Goal: Ask a question

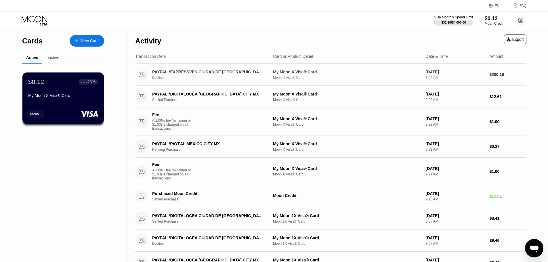
click at [164, 76] on div "PAYPAL *EXPRESSVPN CIUDAD DE [GEOGRAPHIC_DATA] Decline" at bounding box center [212, 75] width 120 height 10
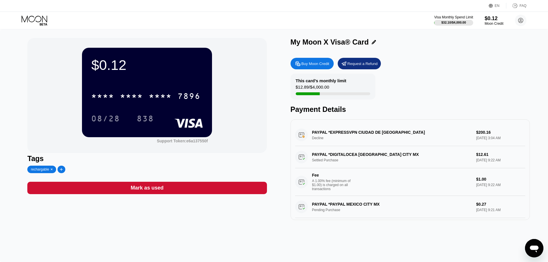
click at [331, 142] on div "PAYPAL *EXPRESSVPN CIUDAD DE MEXMX Decline $200.16 [DATE] 3:04 AM" at bounding box center [410, 135] width 230 height 22
click at [533, 250] on icon "Open messaging window" at bounding box center [534, 248] width 10 height 10
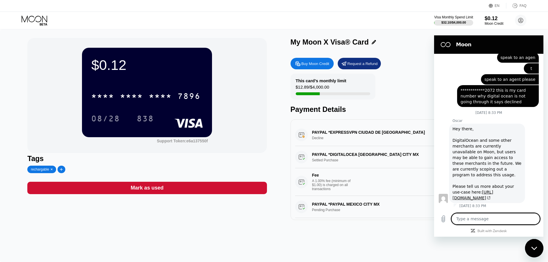
scroll to position [133, 0]
click at [434, 49] on section "Moon" at bounding box center [488, 44] width 109 height 18
drag, startPoint x: 443, startPoint y: 44, endPoint x: 865, endPoint y: 84, distance: 424.2
click at [443, 44] on figure at bounding box center [446, 45] width 12 height 12
click at [407, 56] on div "My Moon X Visa® Card Buy Moon Credit Request a Refund This card’s monthly limit…" at bounding box center [409, 129] width 239 height 182
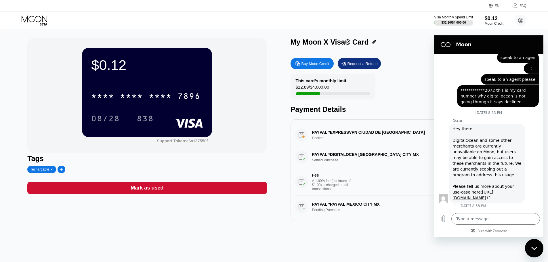
click at [533, 244] on div "Close messaging window" at bounding box center [533, 248] width 17 height 17
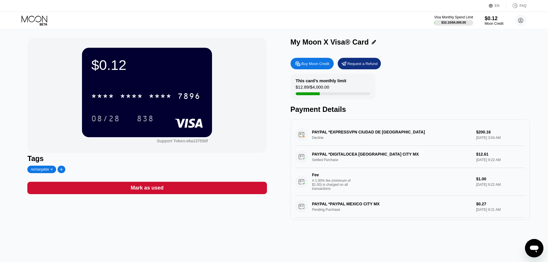
scroll to position [0, 0]
drag, startPoint x: 319, startPoint y: 135, endPoint x: 307, endPoint y: 136, distance: 11.8
click at [307, 136] on div "PAYPAL *EXPRESSVPN CIUDAD DE MEXMX Decline $200.16 [DATE] 3:04 AM" at bounding box center [410, 135] width 230 height 22
click at [389, 137] on div "PAYPAL *EXPRESSVPN CIUDAD DE MEXMX Decline $200.16 [DATE] 3:04 AM" at bounding box center [410, 135] width 230 height 22
click at [531, 249] on icon "Open messaging window" at bounding box center [534, 249] width 9 height 7
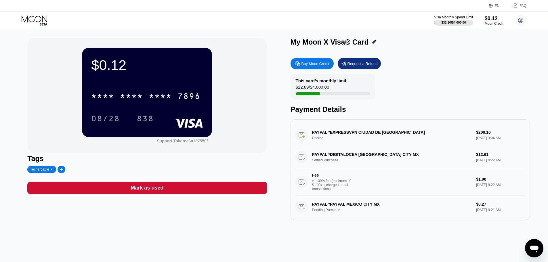
type textarea "x"
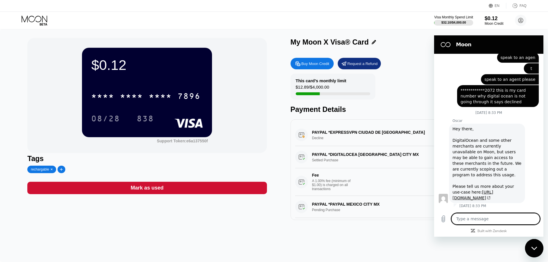
type textarea "m"
type textarea "x"
type textarea "my"
type textarea "x"
type textarea "my"
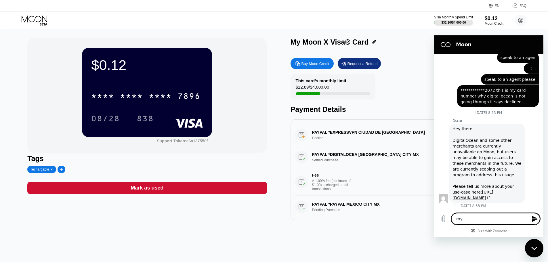
type textarea "x"
type textarea "my c"
type textarea "x"
type textarea "my ca"
type textarea "x"
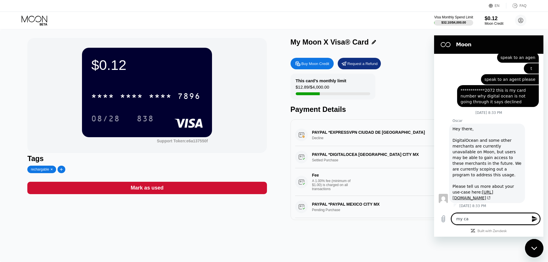
type textarea "my car"
type textarea "x"
type textarea "my card"
type textarea "x"
type textarea "my card"
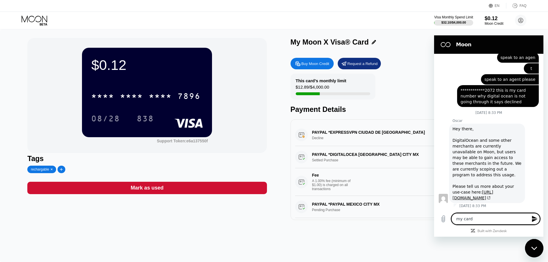
type textarea "x"
type textarea "my card w"
type textarea "x"
type textarea "my card wa"
type textarea "x"
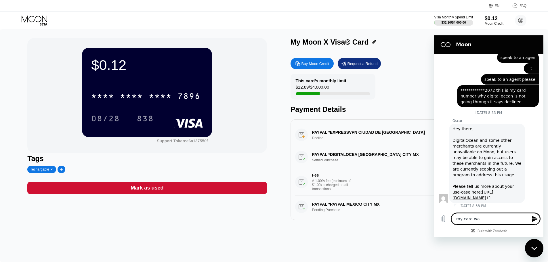
type textarea "my card was"
type textarea "x"
type textarea "my card was"
type textarea "x"
type textarea "my card was u"
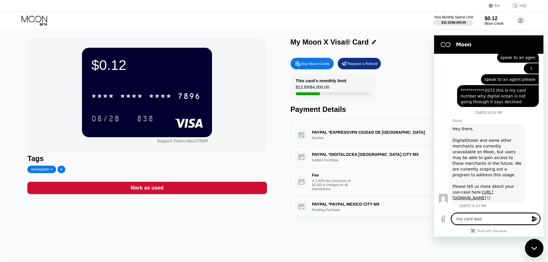
type textarea "x"
type textarea "my card was us"
type textarea "x"
type textarea "my card was use"
type textarea "x"
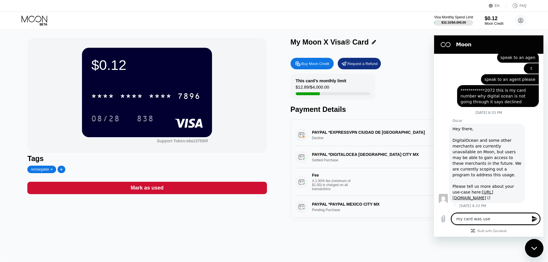
type textarea "my card was used"
type textarea "x"
type textarea "my card was used"
type textarea "x"
type textarea "my card was used f"
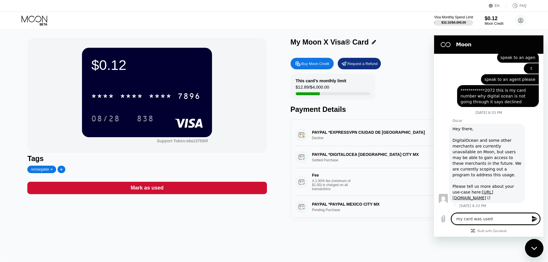
type textarea "x"
type textarea "my card was used fo"
type textarea "x"
type textarea "my card was used for"
type textarea "x"
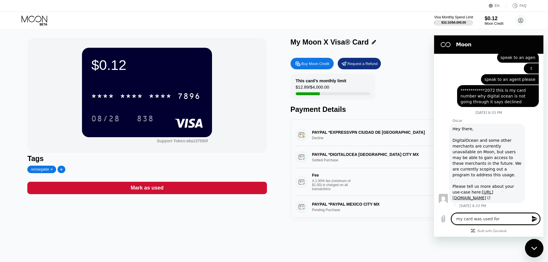
type textarea "my card was used for"
type textarea "x"
type textarea "my card was used for 2"
type textarea "x"
type textarea "my card was used for 20"
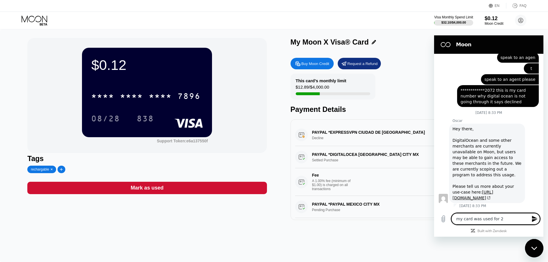
type textarea "x"
type textarea "my card was used for 200"
type textarea "x"
type textarea "my card was used for 200$"
type textarea "x"
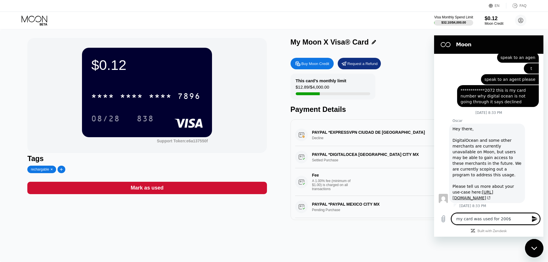
type textarea "my card was used for 200$"
type textarea "x"
type textarea "my card was used for 200$ i"
type textarea "x"
type textarea "my card was used for 200$"
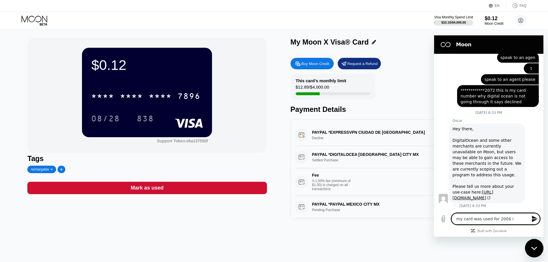
type textarea "x"
type textarea "my card was used for 200$ a"
type textarea "x"
type textarea "my card was used for 200$ an"
type textarea "x"
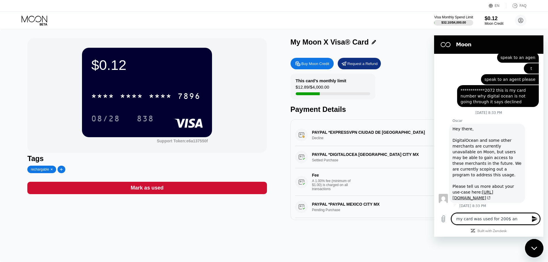
type textarea "my card was used for 200$ and"
type textarea "x"
type textarea "my card was used for 200$ and"
type textarea "x"
type textarea "my card was used for 200$ and i"
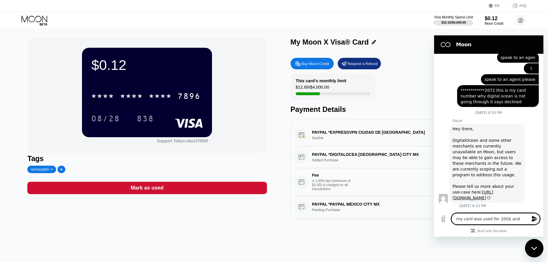
type textarea "x"
type textarea "my card was used for 200$ and it"
type textarea "x"
type textarea "my card was used for 200$ and it"
type textarea "x"
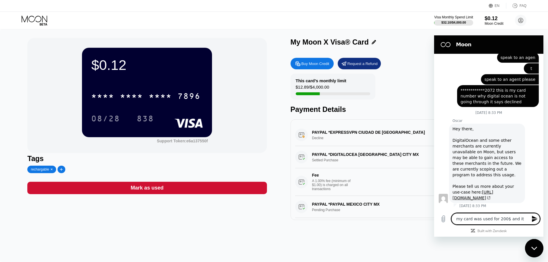
type textarea "my card was used for 200$ and it w"
type textarea "x"
type textarea "my card was used for 200$ and it wa"
type textarea "x"
type textarea "my card was used for 200$ and it was"
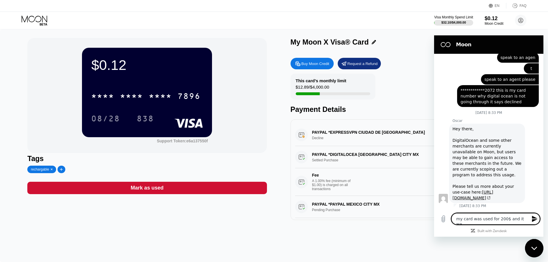
type textarea "x"
type textarea "my card was used for 200$ and it wasn"
type textarea "x"
type textarea "my card was used for 200$ and it wasnt"
type textarea "x"
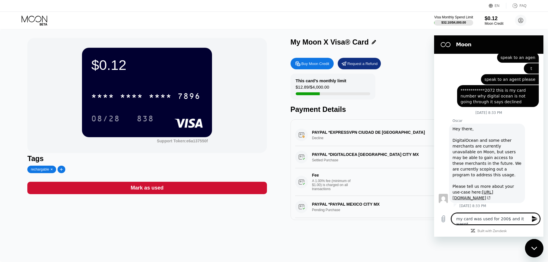
type textarea "my card was used for 200$ and it wasnt"
type textarea "x"
type textarea "my card was used for 200$ and it wasnt e"
type textarea "x"
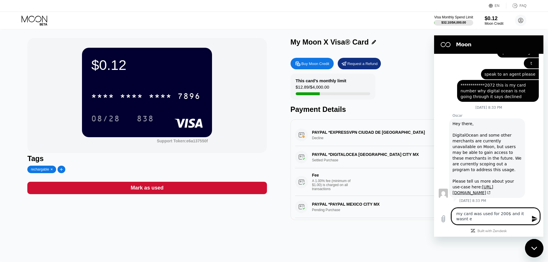
type textarea "my card was used for 200$ and it wasnt e"
type textarea "x"
type textarea "my card was used for 200$ and it wasnt e"
type textarea "x"
type textarea "my card was used for 200$ and it wasnt"
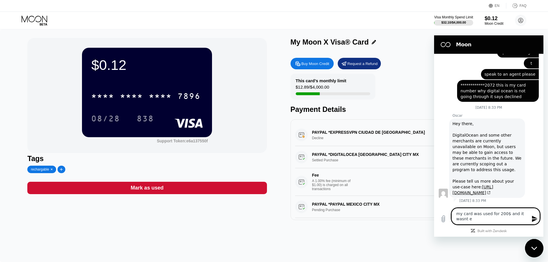
type textarea "x"
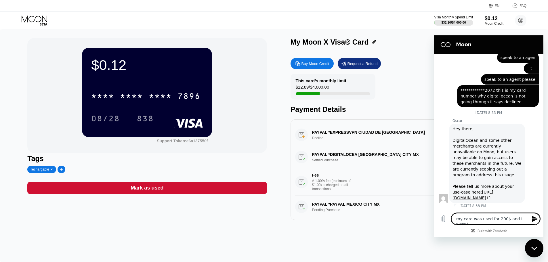
type textarea "my card was used for 200$ and it wasnt m"
type textarea "x"
type textarea "my card was used for 200$ and it wasnt me"
type textarea "x"
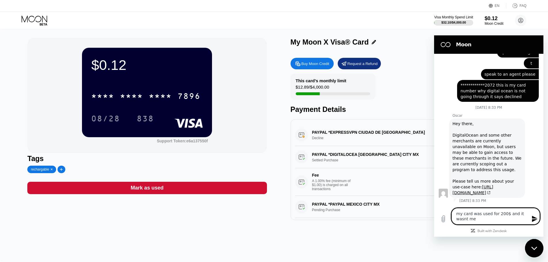
type textarea "my card was used for 200$ and it wasnt me"
type textarea "x"
type textarea "my card was used for 200$ and it wasnt me i"
type textarea "x"
type textarea "my card was used for 200$ and it wasnt me it"
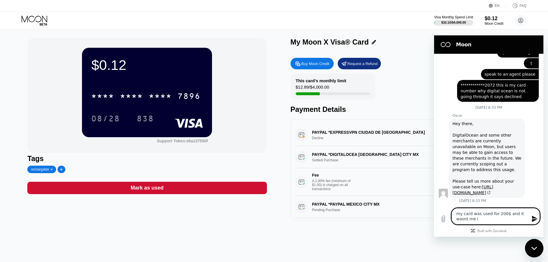
type textarea "x"
type textarea "my card was used for 200$ and it wasnt me it"
type textarea "x"
type textarea "my card was used for 200$ and it wasnt me it w"
type textarea "x"
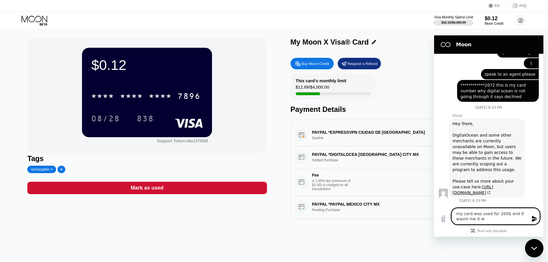
type textarea "my card was used for 200$ and it wasnt me it wa"
type textarea "x"
type textarea "my card was used for 200$ and it wasnt me it was"
type textarea "x"
type textarea "my card was used for 200$ and it wasnt me it was"
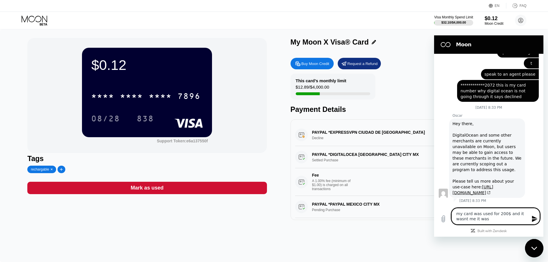
type textarea "x"
type textarea "my card was used for 200$ and it wasnt me it was d"
type textarea "x"
type textarea "my card was used for 200$ and it wasnt me it was de"
type textarea "x"
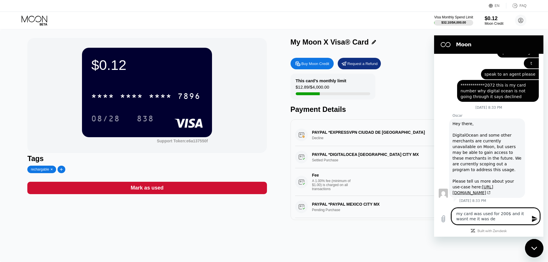
type textarea "my card was used for 200$ and it wasnt me it was dec"
type textarea "x"
type textarea "my card was used for 200$ and it wasnt me it was decl"
type textarea "x"
type textarea "my card was used for 200$ and it wasnt me it was decli"
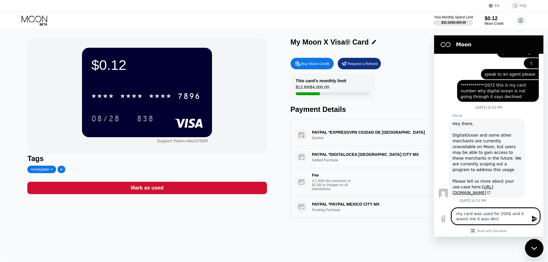
type textarea "x"
type textarea "my card was used for 200$ and it wasnt me it was declin"
type textarea "x"
type textarea "my card was used for 200$ and it wasnt me it was decline"
type textarea "x"
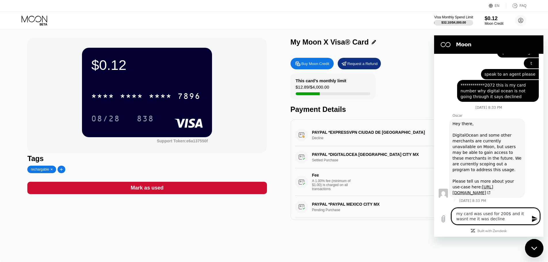
type textarea "my card was used for 200$ and it wasnt me it was declined"
type textarea "x"
type textarea "my card was used for 200$ and it wasnt me it was declined"
type textarea "x"
type textarea "my card was used for 200$ and it wasnt me it was declined b"
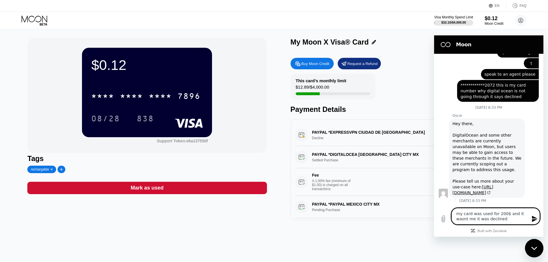
type textarea "x"
type textarea "my card was used for 200$ and it wasnt me it was declined be"
type textarea "x"
type textarea "my card was used for 200$ and it wasnt me it was declined bec"
type textarea "x"
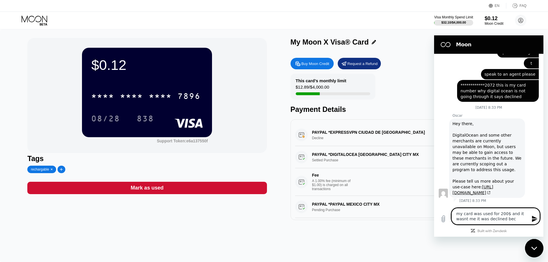
type textarea "my card was used for 200$ and it wasnt me it was declined beca"
type textarea "x"
type textarea "my card was used for 200$ and it wasnt me it was declined becau"
type textarea "x"
type textarea "my card was used for 200$ and it wasnt me it was declined becaus"
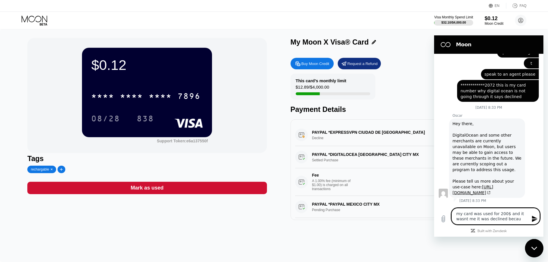
type textarea "x"
type textarea "my card was used for 200$ and it wasnt me it was declined because"
type textarea "x"
type textarea "my card was used for 200$ and it wasnt me it was declined because"
type textarea "x"
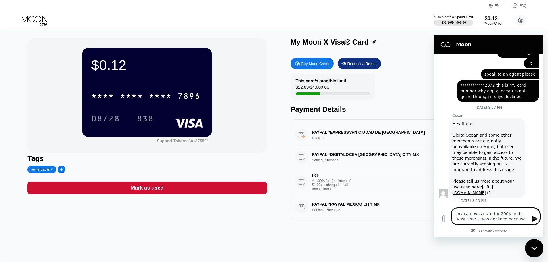
type textarea "my card was used for 200$ and it wasnt me it was declined because i"
type textarea "x"
type textarea "my card was used for 200$ and it wasnt me it was declined because i"
type textarea "x"
type textarea "my card was used for 200$ and it wasnt me it was declined because i h"
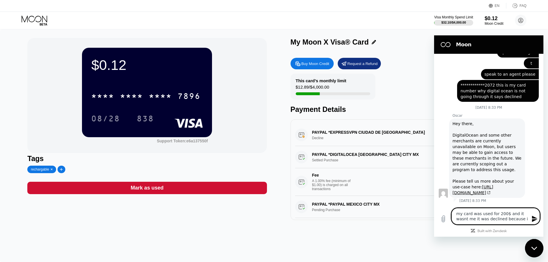
type textarea "x"
type textarea "my card was used for 200$ and it wasnt me it was declined because i ha"
type textarea "x"
type textarea "my card was used for 200$ and it wasnt me it was declined because i had"
type textarea "x"
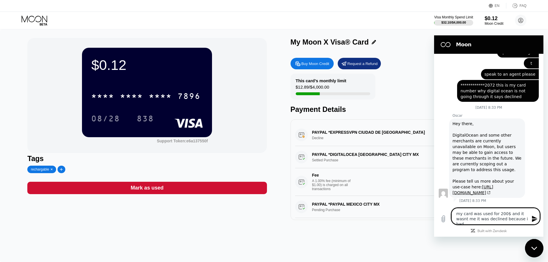
type textarea "my card was used for 200$ and it wasnt me it was declined because i had"
type textarea "x"
type textarea "my card was used for 200$ and it wasnt me it was declined because i had n"
type textarea "x"
type textarea "my card was used for 200$ and it wasnt me it was declined because i had no"
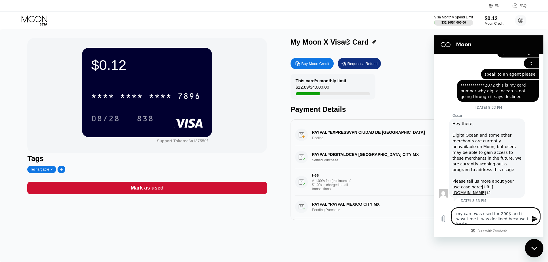
type textarea "x"
type textarea "my card was used for 200$ and it wasnt me it was declined because i had no"
type textarea "x"
type textarea "my card was used for 200$ and it wasnt me it was declined because i had no f"
type textarea "x"
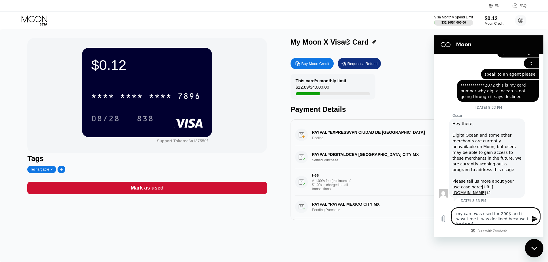
type textarea "my card was used for 200$ and it wasnt me it was declined because i had no fu"
type textarea "x"
type textarea "my card was used for 200$ and it wasnt me it was declined because i had no fun"
type textarea "x"
type textarea "my card was used for 200$ and it wasnt me it was declined because i had no fund"
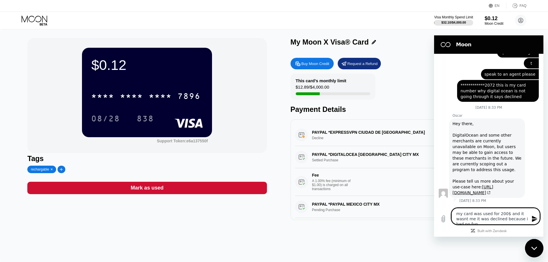
type textarea "x"
type textarea "my card was used for 200$ and it wasnt me it was declined because i had no funds"
type textarea "x"
type textarea "my card was used for 200$ and it wasnt me it was declined because i had no funds"
type textarea "x"
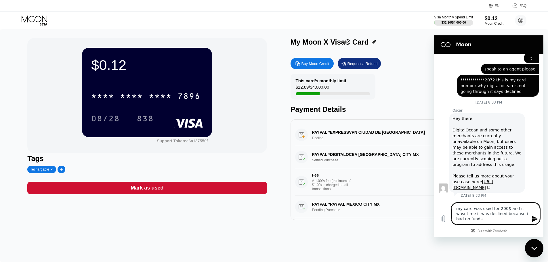
type textarea "my card was used for 200$ and it wasnt me it was declined because i had no fund…"
type textarea "x"
type textarea "my card was used for 200$ and it wasnt me it was declined because i had no fund…"
type textarea "x"
type textarea "my card was used for 200$ and it wasnt me it was declined because i had no fund…"
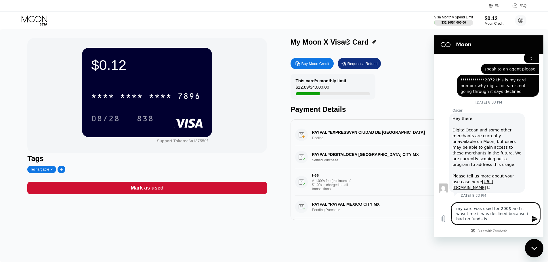
type textarea "x"
type textarea "my card was used for 200$ and it wasnt me it was declined because i had no fund…"
type textarea "x"
type textarea "my card was used for 200$ and it wasnt me it was declined because i had no fund…"
type textarea "x"
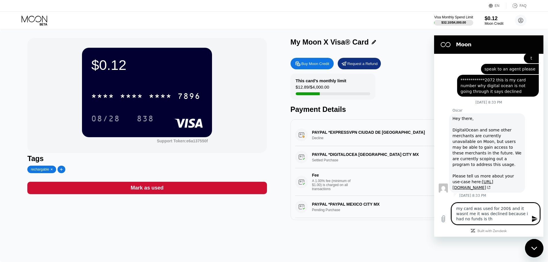
type textarea "my card was used for 200$ and it wasnt me it was declined because i had no fund…"
type textarea "x"
type textarea "my card was used for 200$ and it wasnt me it was declined because i had no fund…"
type textarea "x"
type textarea "my card was used for 200$ and it wasnt me it was declined because i had no fund…"
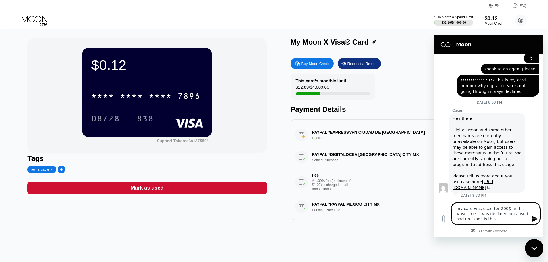
type textarea "x"
type textarea "my card was used for 200$ and it wasnt me it was declined because i had no fund…"
type textarea "x"
type textarea "my card was used for 200$ and it wasnt me it was declined because i had no fund…"
type textarea "x"
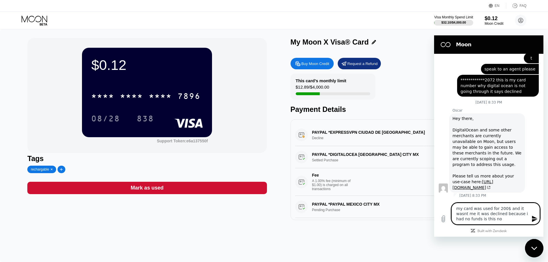
type textarea "my card was used for 200$ and it wasnt me it was declined because i had no fund…"
type textarea "x"
type textarea "my card was used for 200$ and it wasnt me it was declined because i had no fund…"
type textarea "x"
type textarea "my card was used for 200$ and it wasnt me it was declined because i had no fund…"
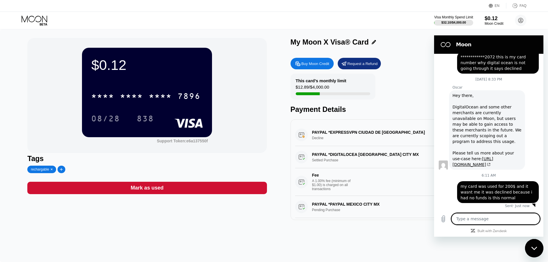
scroll to position [166, 0]
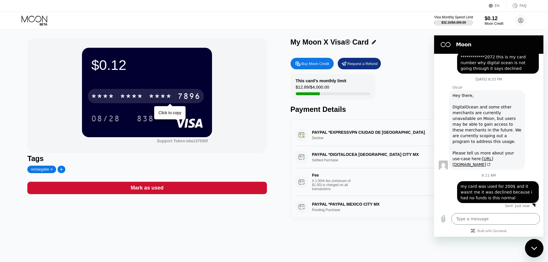
drag, startPoint x: 125, startPoint y: 93, endPoint x: 279, endPoint y: 137, distance: 160.4
click at [125, 93] on div "* * * * * * * * * * * * 7896" at bounding box center [146, 96] width 116 height 14
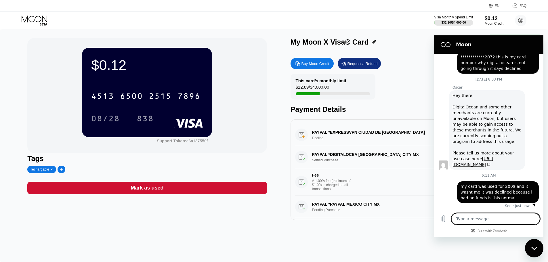
click at [506, 219] on textarea at bounding box center [495, 219] width 89 height 12
click at [532, 242] on div "Close messaging window" at bounding box center [533, 248] width 17 height 17
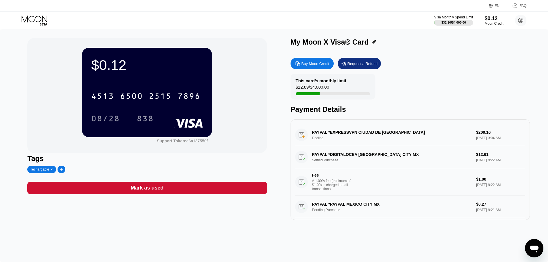
click at [535, 254] on div "Open messaging window" at bounding box center [533, 248] width 17 height 17
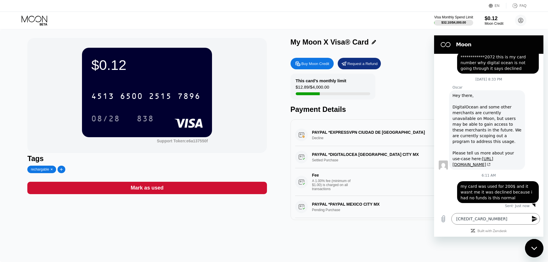
scroll to position [0, 0]
click at [535, 222] on icon "Send message" at bounding box center [534, 218] width 7 height 7
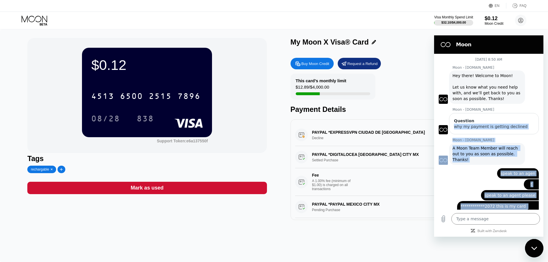
drag, startPoint x: 490, startPoint y: 85, endPoint x: 480, endPoint y: 123, distance: 39.1
click at [486, 123] on div "**********" at bounding box center [488, 132] width 109 height 156
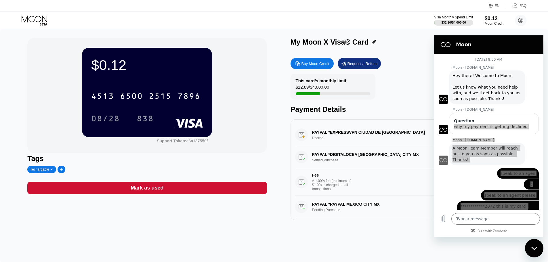
click at [252, 103] on div "$0.12 4513 6500 2515 7896 08/28 838 Support Token: e6a137550f" at bounding box center [146, 95] width 239 height 115
click at [41, 27] on div "Visa Monthly Spend Limit $32.10 / $4,000.00 $0.12 Moon Credit [EMAIL_ADDRESS][D…" at bounding box center [274, 20] width 548 height 17
click at [39, 18] on icon at bounding box center [35, 21] width 27 height 10
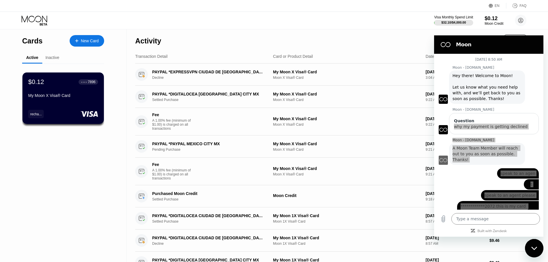
click at [58, 60] on div "Inactive" at bounding box center [52, 57] width 14 height 5
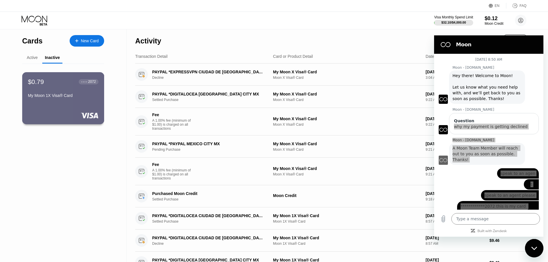
click at [58, 78] on div "$0.79 ● ● ● ● 2072 My Moon 1X Visa® Card" at bounding box center [63, 98] width 82 height 52
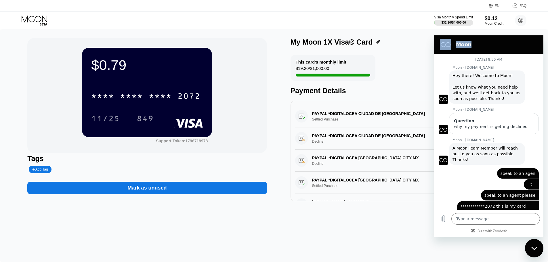
drag, startPoint x: 523, startPoint y: 47, endPoint x: 457, endPoint y: 20, distance: 71.2
click at [457, 35] on html "**********" at bounding box center [488, 135] width 109 height 201
drag, startPoint x: 8, startPoint y: 5, endPoint x: 250, endPoint y: 53, distance: 247.0
click at [407, 63] on div "This card’s monthly limit $19.20 / $1,000.00 Payment Details" at bounding box center [409, 75] width 239 height 40
click at [36, 21] on icon at bounding box center [35, 21] width 27 height 10
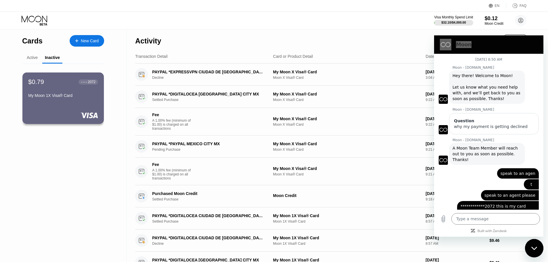
click at [34, 53] on div "Active" at bounding box center [32, 57] width 20 height 11
click at [34, 58] on div "Active" at bounding box center [32, 57] width 11 height 5
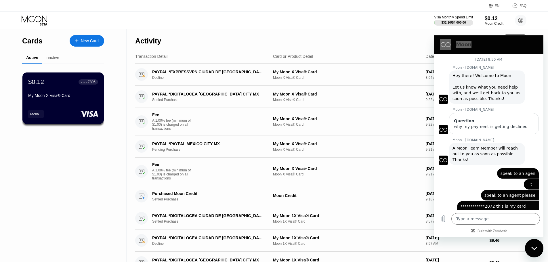
click at [91, 81] on div "7896" at bounding box center [92, 82] width 8 height 4
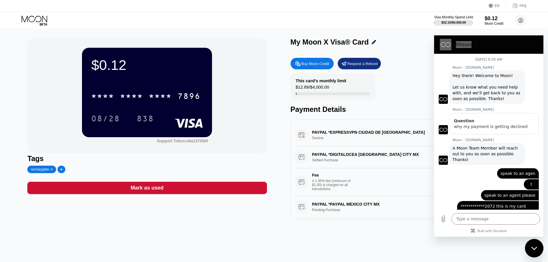
click at [537, 244] on div "Close messaging window" at bounding box center [533, 248] width 17 height 17
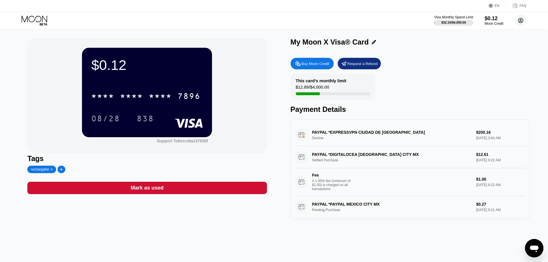
click at [525, 21] on circle at bounding box center [521, 21] width 12 height 12
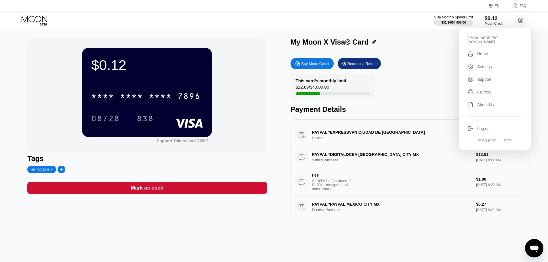
click at [493, 76] on div "Support" at bounding box center [494, 79] width 55 height 6
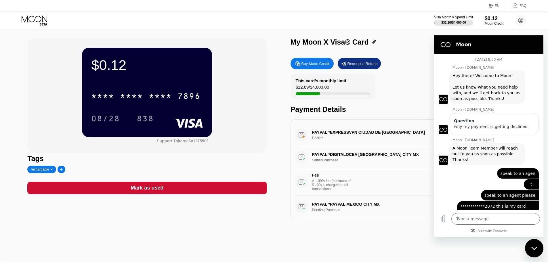
click at [533, 244] on div "Close messaging window" at bounding box center [533, 248] width 17 height 17
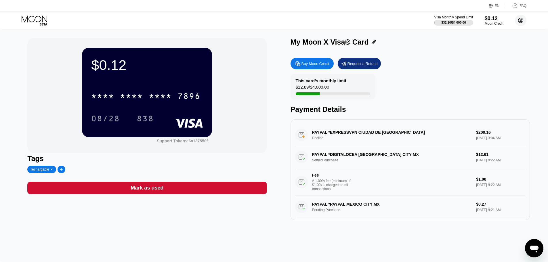
click at [521, 19] on circle at bounding box center [521, 21] width 12 height 12
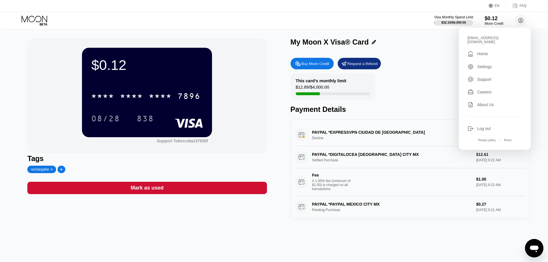
click at [484, 90] on div "Careers" at bounding box center [484, 92] width 14 height 5
drag, startPoint x: 535, startPoint y: 248, endPoint x: 614, endPoint y: 281, distance: 86.6
click at [535, 248] on icon "Open messaging window" at bounding box center [534, 249] width 9 height 7
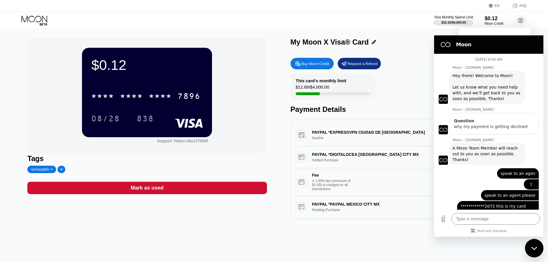
drag, startPoint x: 508, startPoint y: 116, endPoint x: 522, endPoint y: 72, distance: 45.6
click at [522, 71] on div "**********" at bounding box center [488, 132] width 109 height 156
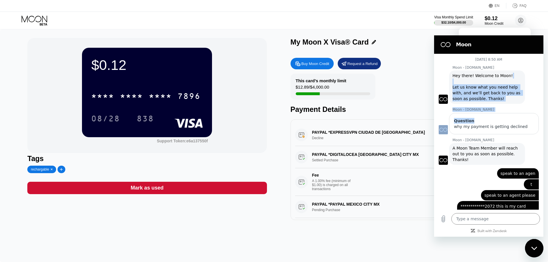
click at [531, 101] on div "Moon - [DOMAIN_NAME] says: Hey there! Welcome to Moon! Let us know what you nee…" at bounding box center [490, 87] width 105 height 34
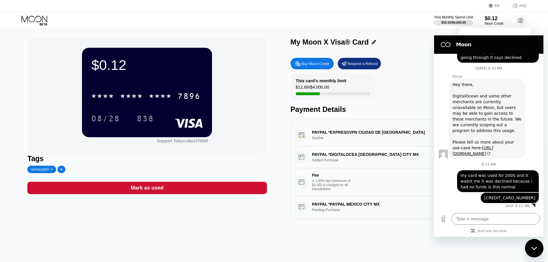
scroll to position [177, 0]
click at [513, 218] on textarea at bounding box center [495, 219] width 89 height 12
